Goal: Task Accomplishment & Management: Manage account settings

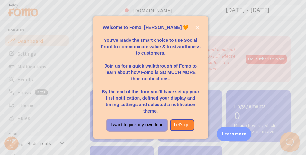
click at [151, 124] on button "I want to pick my own tour." at bounding box center [137, 125] width 61 height 12
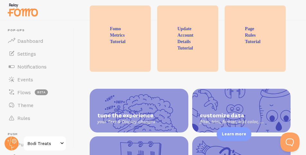
scroll to position [322, 0]
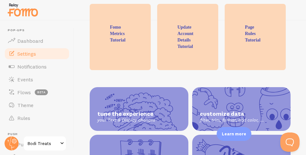
click at [41, 56] on link "Settings" at bounding box center [37, 53] width 66 height 13
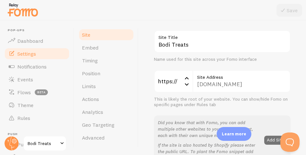
scroll to position [44, 0]
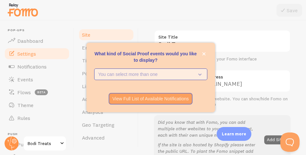
click at [174, 76] on p "You can select more than one" at bounding box center [146, 74] width 96 height 6
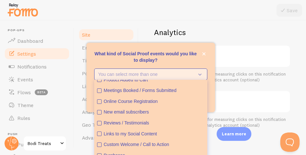
scroll to position [266, 0]
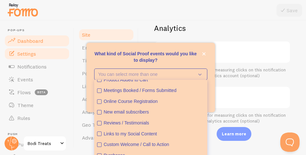
click at [39, 41] on span "Dashboard" at bounding box center [30, 41] width 26 height 6
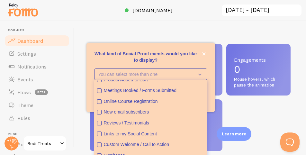
click at [214, 25] on div "Impressions 0 Quantity of notifications shown Clicks 0 Traffic from clicks on n…" at bounding box center [190, 88] width 232 height 134
click at [204, 54] on icon "close," at bounding box center [203, 53] width 3 height 3
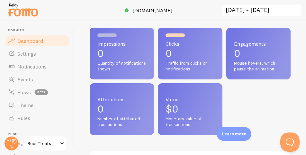
scroll to position [19, 0]
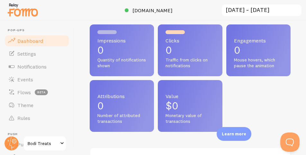
click at [196, 96] on span "Value" at bounding box center [190, 96] width 49 height 5
click at [187, 119] on span "Monetary value of transactions" at bounding box center [190, 118] width 49 height 11
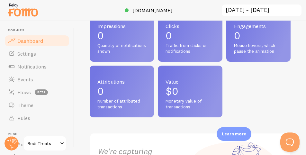
scroll to position [36, 0]
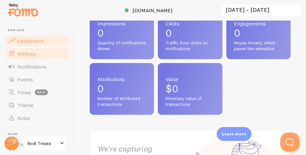
click at [49, 55] on link "Settings" at bounding box center [37, 53] width 66 height 13
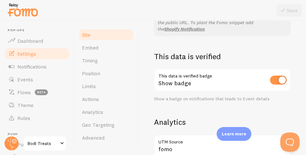
scroll to position [174, 0]
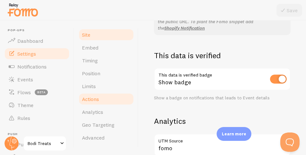
click at [117, 101] on link "Actions" at bounding box center [106, 99] width 56 height 13
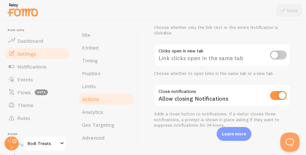
scroll to position [80, 0]
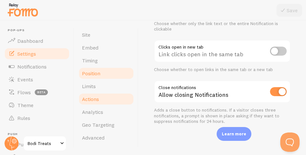
click at [117, 73] on link "Position" at bounding box center [106, 73] width 56 height 13
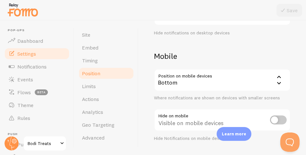
scroll to position [129, 0]
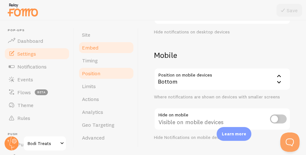
click at [119, 49] on link "Embed" at bounding box center [106, 47] width 56 height 13
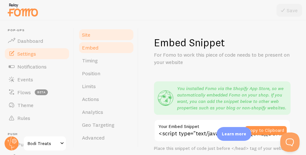
click at [128, 36] on link "Site" at bounding box center [106, 34] width 56 height 13
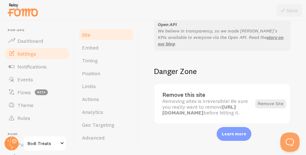
scroll to position [489, 0]
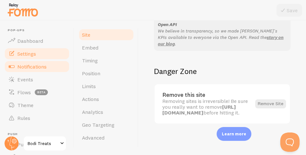
click at [51, 67] on link "Notifications" at bounding box center [37, 66] width 66 height 13
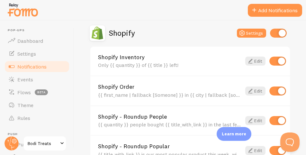
scroll to position [227, 0]
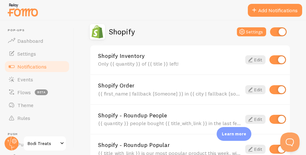
click at [271, 61] on input "checkbox" at bounding box center [277, 59] width 17 height 9
checkbox input "false"
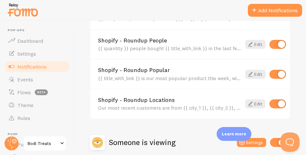
scroll to position [304, 0]
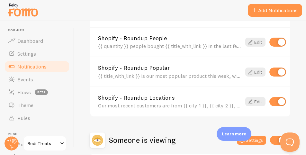
click at [275, 102] on input "checkbox" at bounding box center [277, 101] width 17 height 9
checkbox input "false"
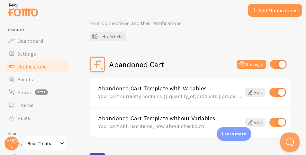
scroll to position [0, 0]
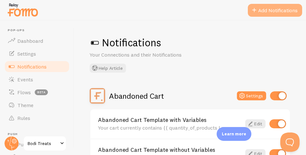
click at [271, 11] on button "Add Notifications" at bounding box center [275, 10] width 54 height 13
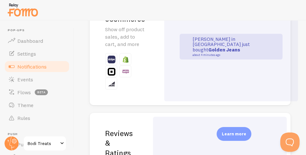
scroll to position [197, 0]
click at [255, 79] on div "[PERSON_NAME] in [GEOGRAPHIC_DATA] just bought Golden Jeans about 4 minutes ago" at bounding box center [231, 46] width 134 height 109
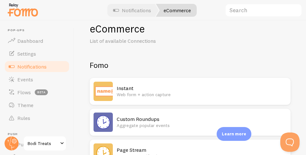
scroll to position [13, 0]
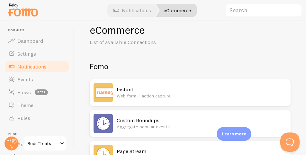
click at [244, 95] on p "Web form + action capture" at bounding box center [202, 96] width 170 height 6
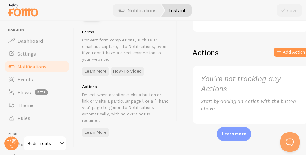
scroll to position [28, 0]
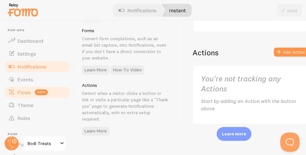
click at [25, 95] on link "Flows beta" at bounding box center [37, 92] width 66 height 13
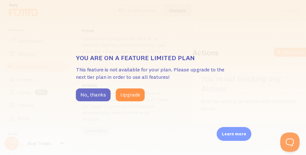
click at [93, 99] on button "No, thanks" at bounding box center [93, 94] width 35 height 13
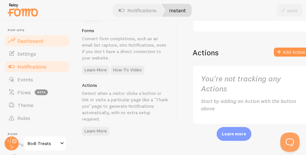
click at [45, 43] on link "Dashboard" at bounding box center [37, 40] width 66 height 13
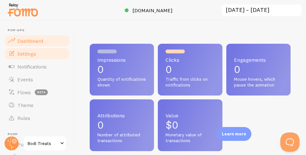
click at [46, 56] on link "Settings" at bounding box center [37, 53] width 66 height 13
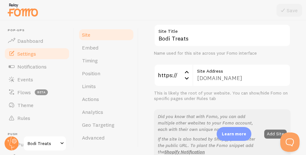
scroll to position [51, 0]
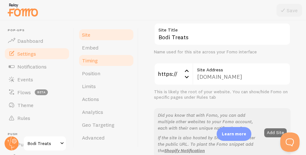
click at [113, 63] on link "Timing" at bounding box center [106, 60] width 56 height 13
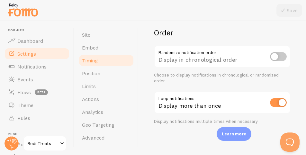
scroll to position [228, 0]
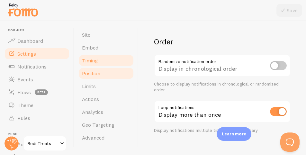
click at [118, 77] on link "Position" at bounding box center [106, 73] width 56 height 13
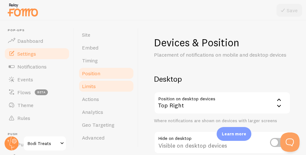
click at [117, 92] on link "Limits" at bounding box center [106, 86] width 56 height 13
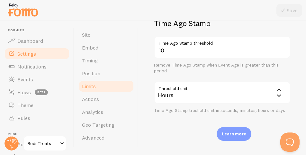
scroll to position [267, 0]
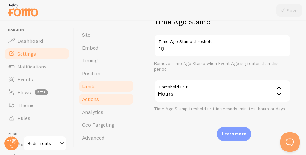
click at [110, 104] on link "Actions" at bounding box center [106, 99] width 56 height 13
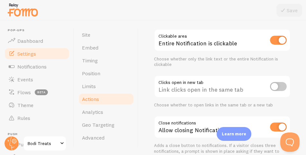
scroll to position [45, 0]
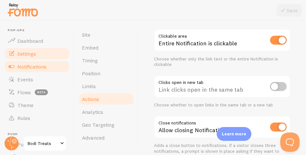
click at [22, 68] on span "Notifications" at bounding box center [31, 66] width 29 height 6
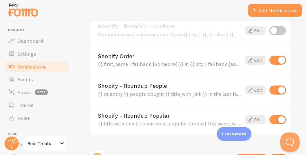
scroll to position [288, 0]
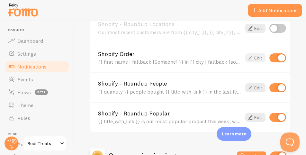
click at [249, 61] on link "Edit" at bounding box center [255, 57] width 20 height 9
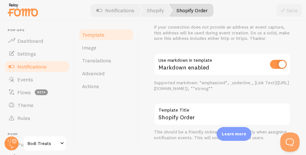
scroll to position [372, 0]
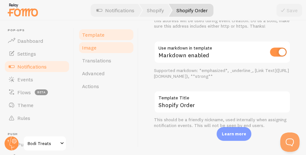
click at [87, 53] on link "Image" at bounding box center [106, 47] width 56 height 13
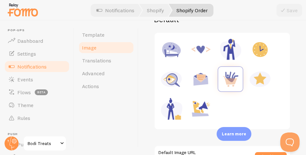
scroll to position [103, 0]
click at [86, 65] on link "Translations" at bounding box center [106, 60] width 56 height 13
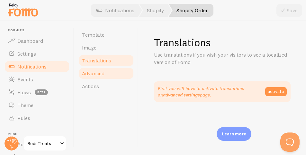
click at [85, 76] on span "Advanced" at bounding box center [93, 73] width 22 height 6
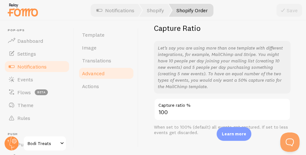
scroll to position [62, 0]
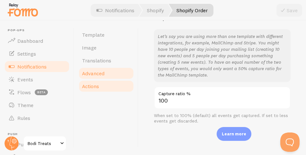
click at [86, 84] on span "Actions" at bounding box center [90, 86] width 17 height 6
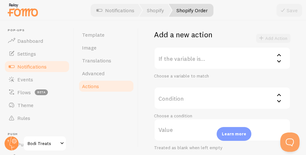
scroll to position [140, 0]
click at [275, 62] on icon at bounding box center [279, 62] width 8 height 8
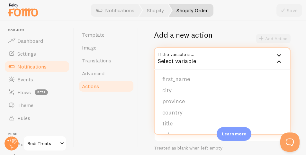
click at [277, 59] on icon at bounding box center [279, 62] width 8 height 8
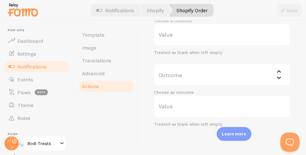
scroll to position [239, 0]
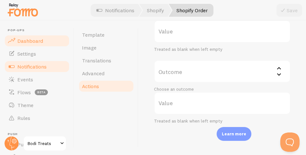
click at [23, 43] on span "Dashboard" at bounding box center [30, 41] width 26 height 6
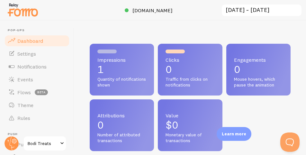
scroll to position [169, 196]
click at [99, 84] on span "Quantity of notifications shown" at bounding box center [121, 81] width 49 height 11
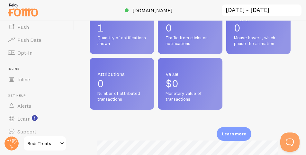
scroll to position [123, 0]
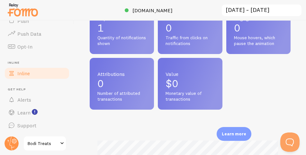
click at [22, 76] on span "Inline" at bounding box center [23, 73] width 13 height 6
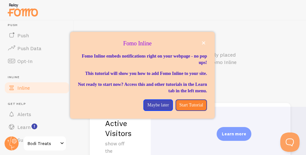
scroll to position [109, 0]
click at [150, 108] on p "Maybe later" at bounding box center [158, 105] width 22 height 6
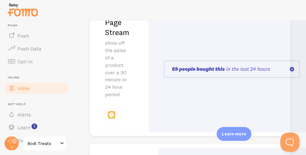
scroll to position [240, 0]
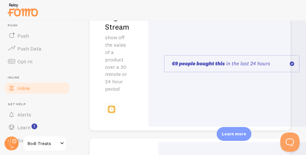
click at [254, 68] on img at bounding box center [232, 63] width 136 height 17
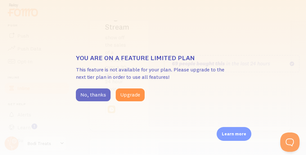
click at [93, 98] on button "No, thanks" at bounding box center [93, 94] width 35 height 13
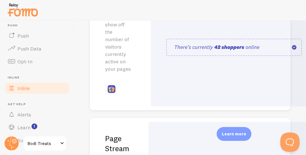
scroll to position [93, 0]
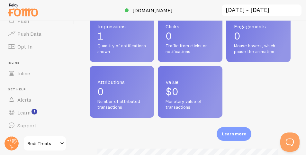
click at [55, 143] on span "Bodi Treats" at bounding box center [43, 143] width 31 height 8
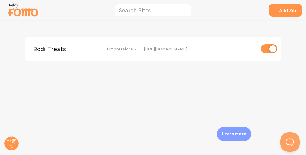
click at [268, 51] on input "checkbox" at bounding box center [269, 48] width 17 height 9
checkbox input "false"
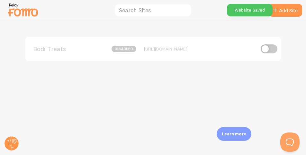
click at [243, 12] on div "Website Saved" at bounding box center [250, 10] width 46 height 13
click at [247, 11] on div "Website Saved" at bounding box center [250, 10] width 46 height 13
